Goal: Information Seeking & Learning: Learn about a topic

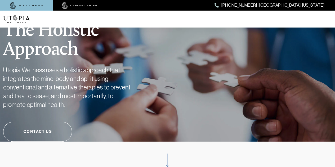
scroll to position [8, 0]
click at [329, 17] on img at bounding box center [327, 19] width 8 height 4
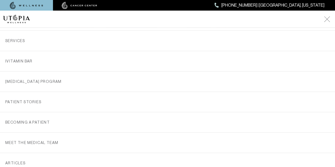
scroll to position [58, 0]
click at [27, 39] on link "SERVICES" at bounding box center [167, 41] width 324 height 20
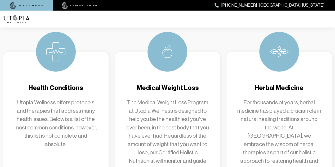
scroll to position [578, 0]
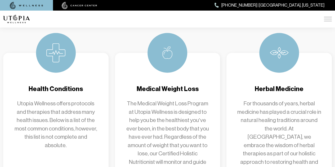
click at [54, 43] on img at bounding box center [55, 52] width 19 height 19
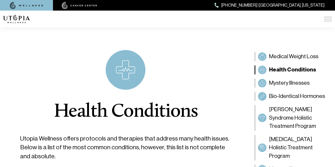
click at [327, 18] on img at bounding box center [327, 19] width 8 height 4
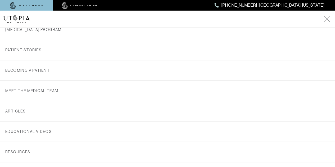
scroll to position [109, 0]
click at [39, 73] on link "Becoming a Patient" at bounding box center [167, 71] width 324 height 20
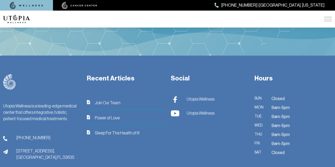
scroll to position [693, 0]
click at [126, 93] on div "Recent Articles Join Our Team Power of Love Sleep For The Health of It!" at bounding box center [126, 117] width 84 height 86
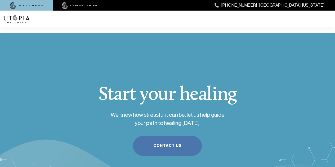
scroll to position [539, 0]
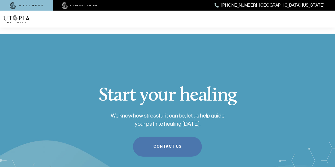
click at [329, 20] on img at bounding box center [327, 19] width 8 height 4
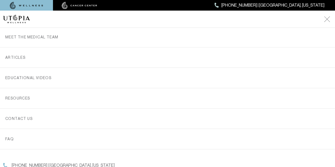
scroll to position [175, 0]
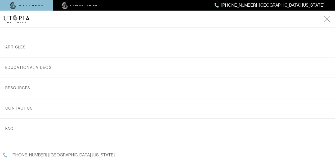
click at [31, 134] on link "FAQ" at bounding box center [167, 128] width 324 height 20
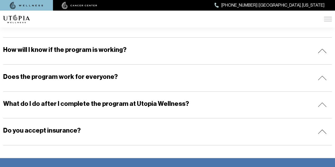
scroll to position [154, 0]
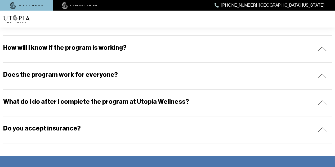
click at [57, 133] on div "Do you accept insurance?" at bounding box center [167, 129] width 328 height 27
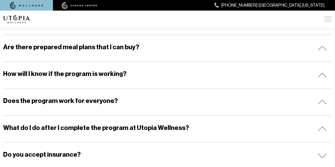
scroll to position [127, 0]
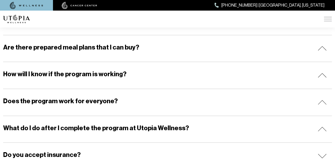
click at [118, 48] on h5 "Are there prepared meal plans that I can buy?" at bounding box center [71, 47] width 136 height 9
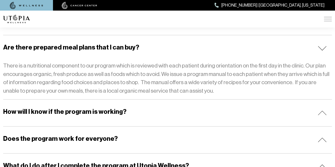
click at [86, 108] on h5 "How will I know if the program is working?" at bounding box center [64, 111] width 123 height 9
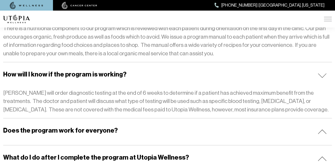
scroll to position [165, 0]
click at [74, 131] on h5 "Does the program work for everyone?" at bounding box center [60, 130] width 115 height 9
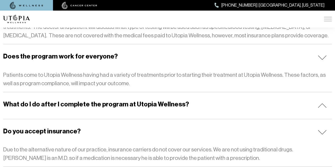
scroll to position [239, 0]
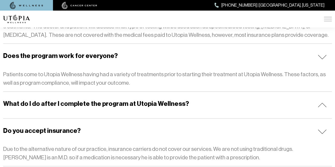
click at [120, 104] on h5 "What do I do after I complete the program at Utopia Wellness?" at bounding box center [96, 103] width 186 height 9
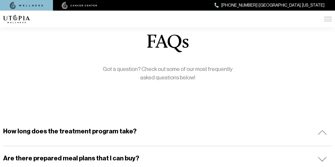
scroll to position [16, 0]
